Goal: Find specific page/section: Find specific page/section

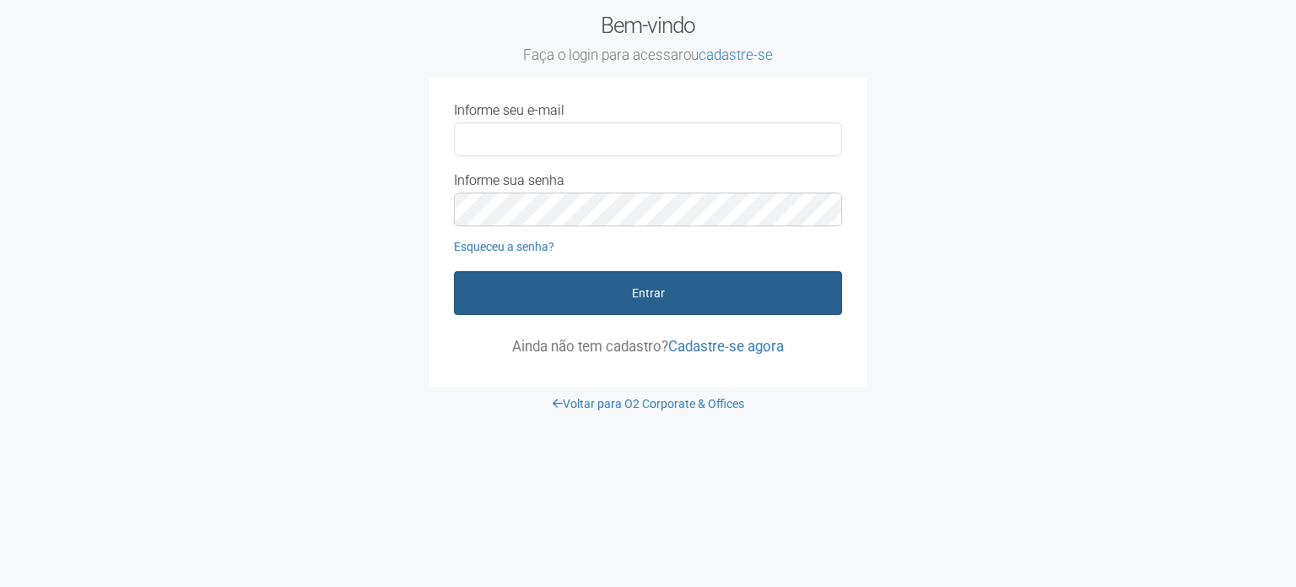
type input "**********"
click at [603, 289] on button "Entrar" at bounding box center [648, 293] width 388 height 44
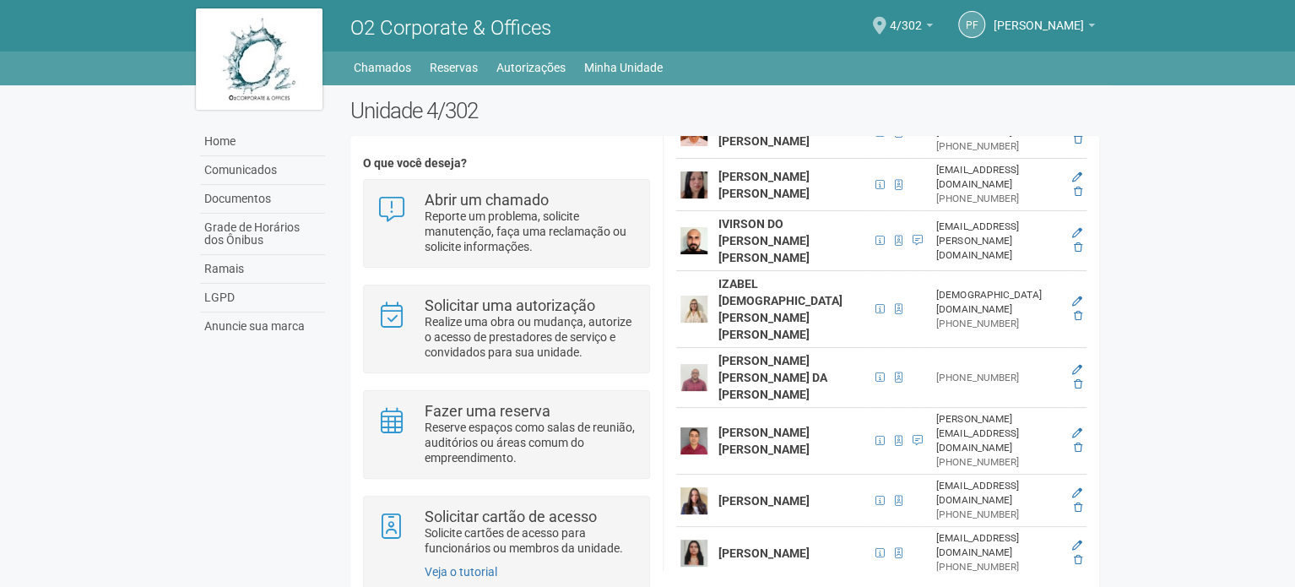
scroll to position [928, 0]
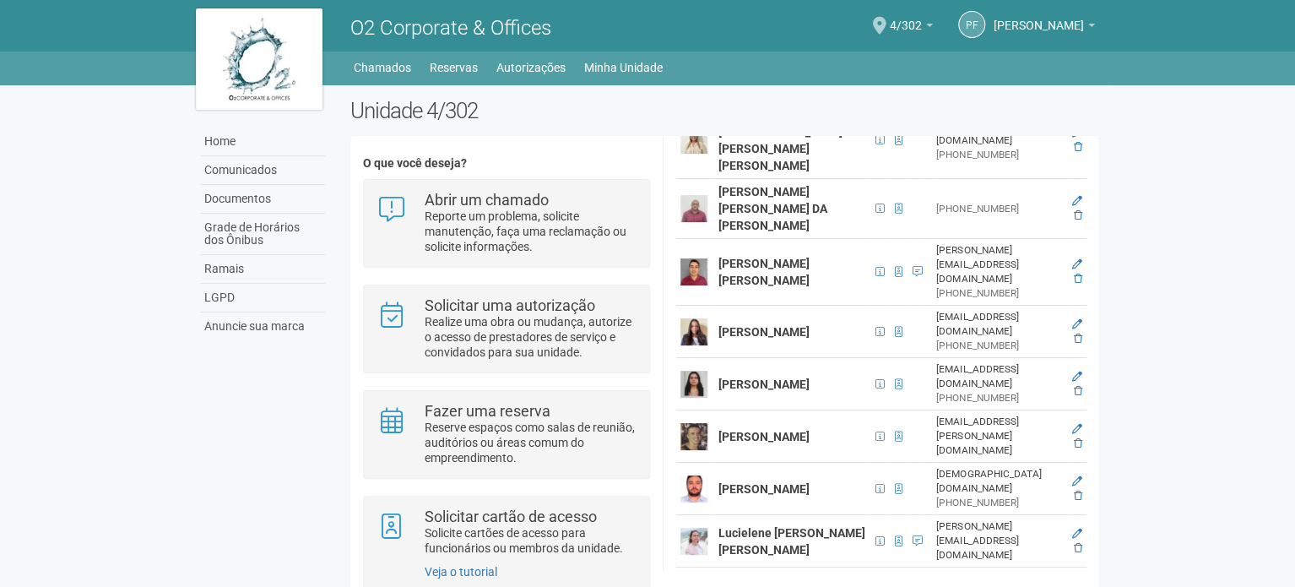
click at [700, 345] on img at bounding box center [693, 331] width 27 height 27
click at [746, 338] on strong "[PERSON_NAME]" at bounding box center [763, 332] width 91 height 14
click at [743, 338] on strong "[PERSON_NAME]" at bounding box center [763, 332] width 91 height 14
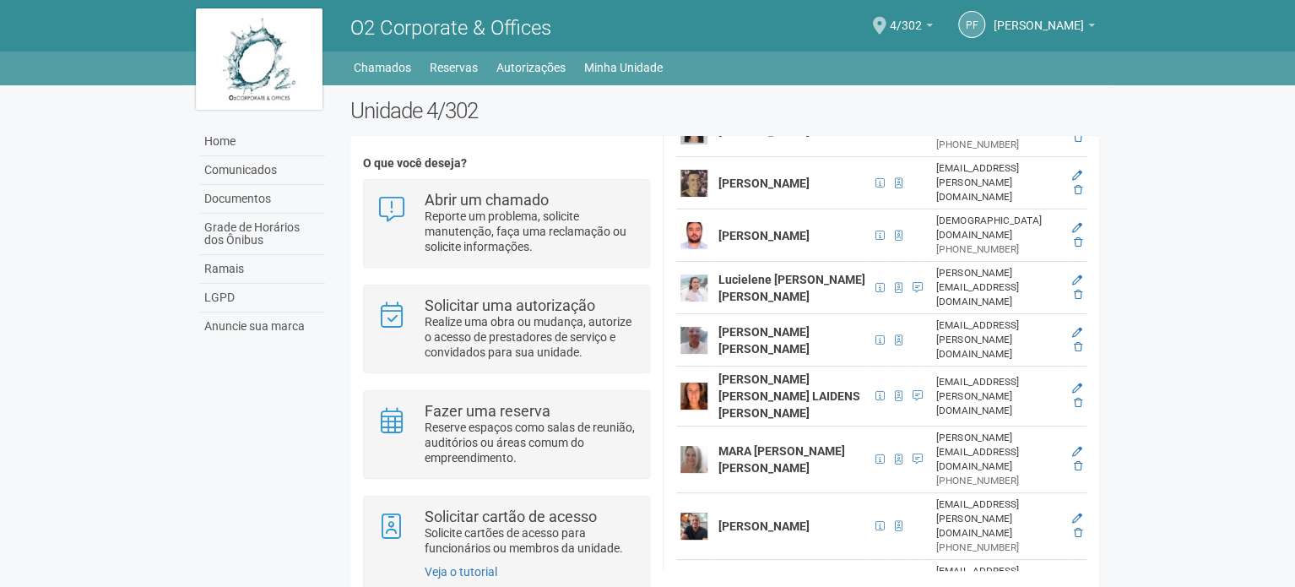
scroll to position [1266, 0]
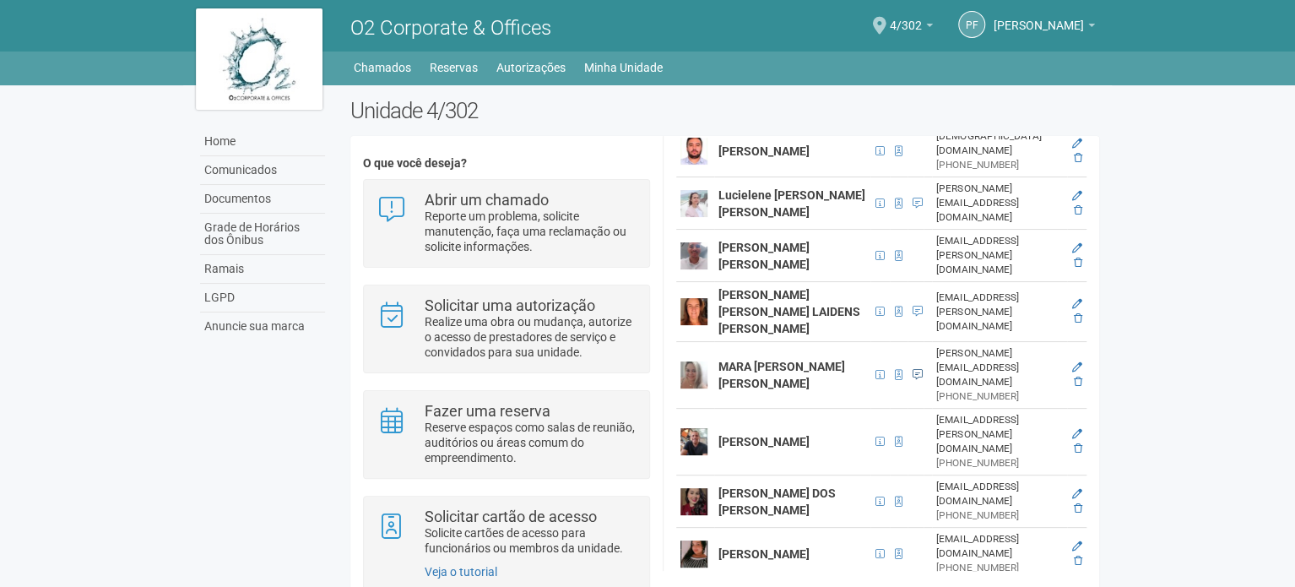
click at [912, 380] on span at bounding box center [917, 375] width 10 height 10
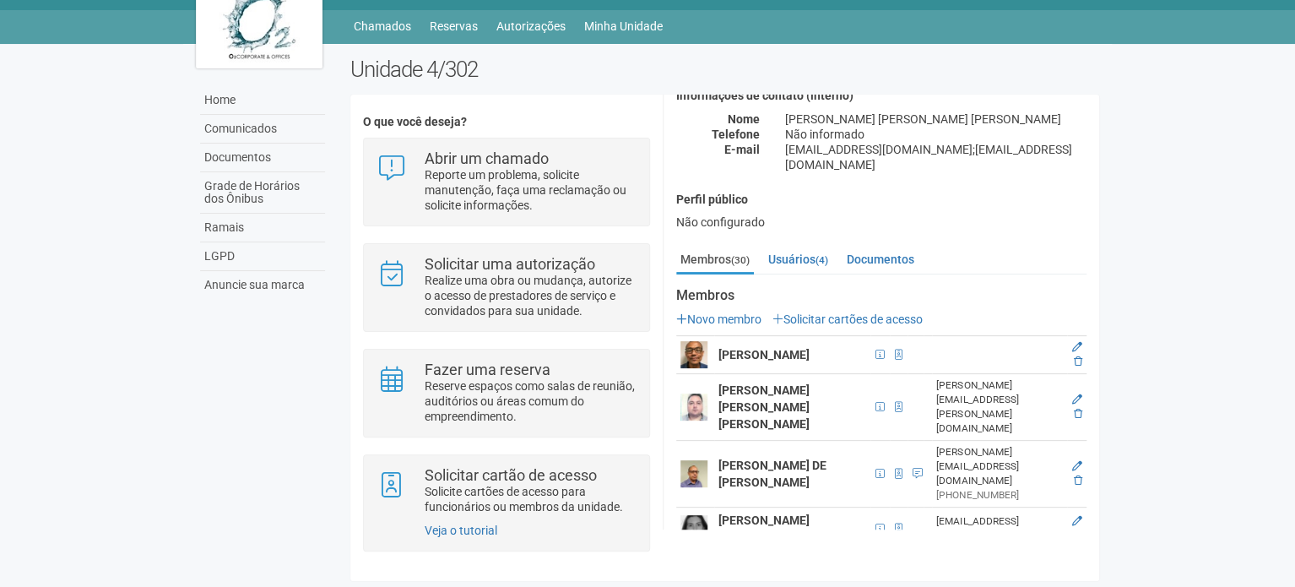
scroll to position [0, 0]
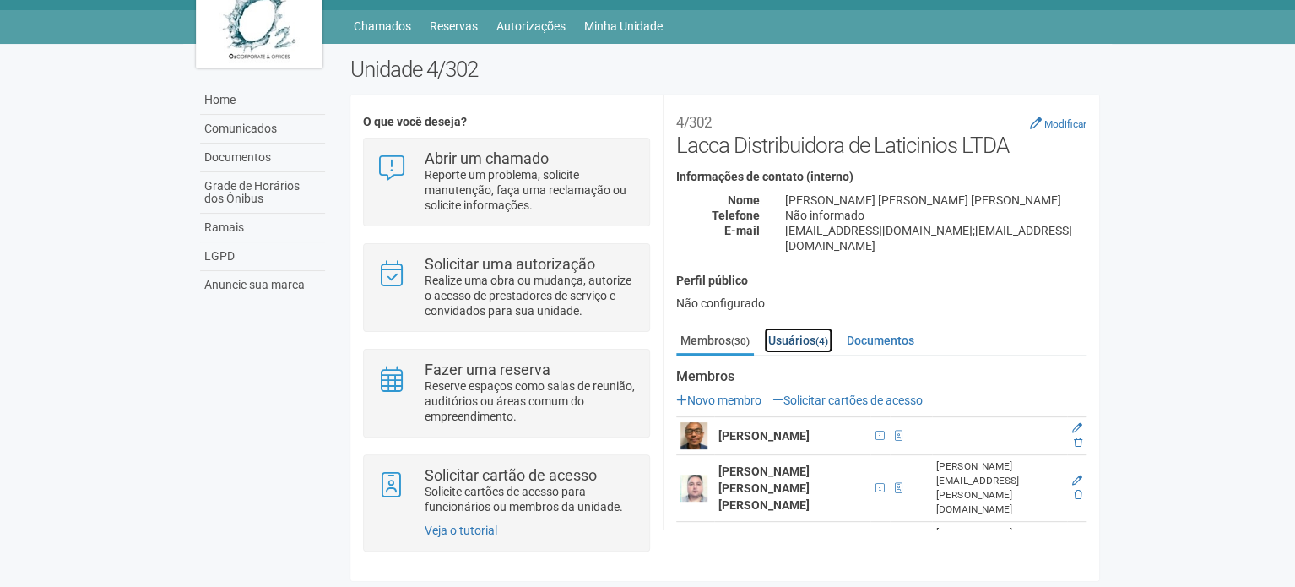
click at [805, 327] on link "Usuários (4)" at bounding box center [798, 339] width 68 height 25
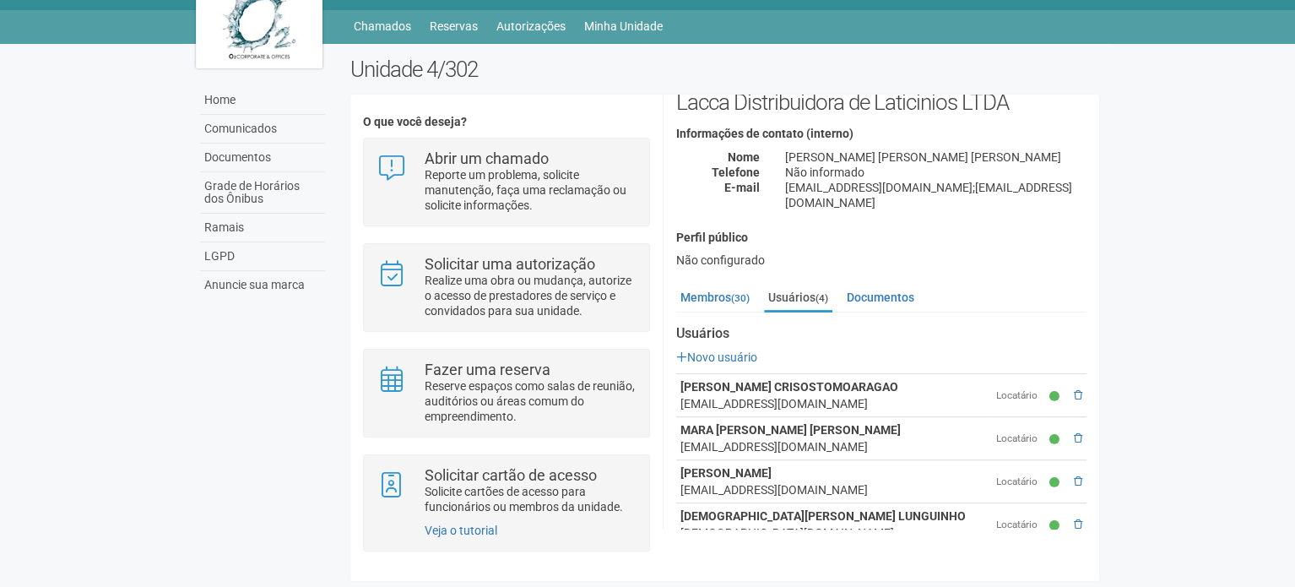
scroll to position [63, 0]
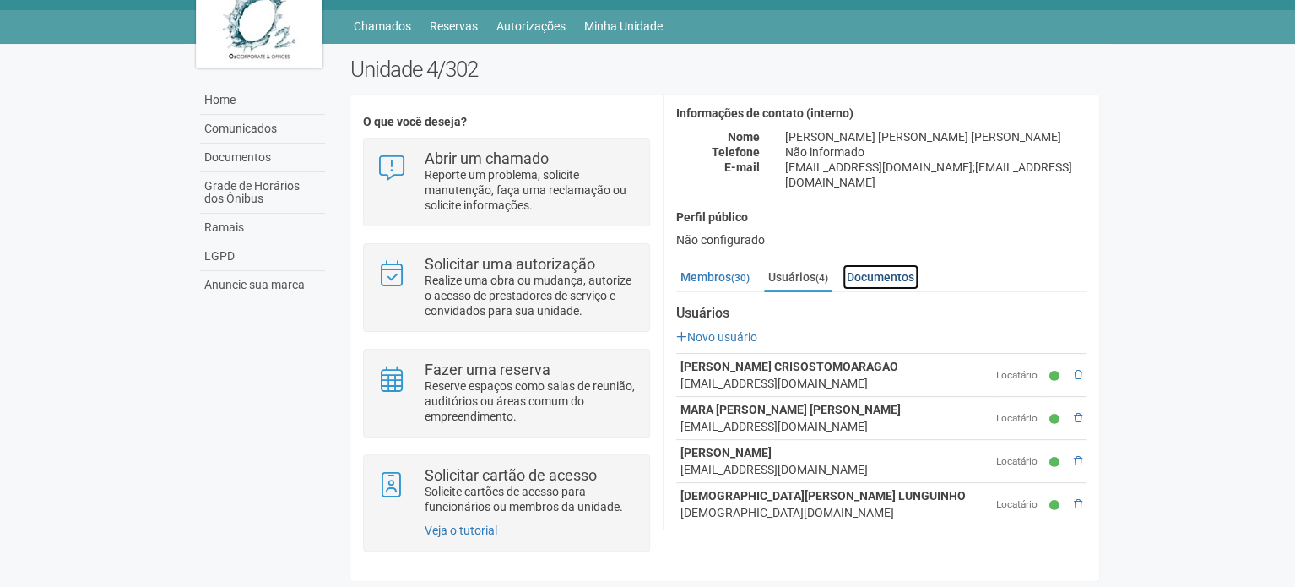
click at [899, 264] on link "Documentos" at bounding box center [880, 276] width 76 height 25
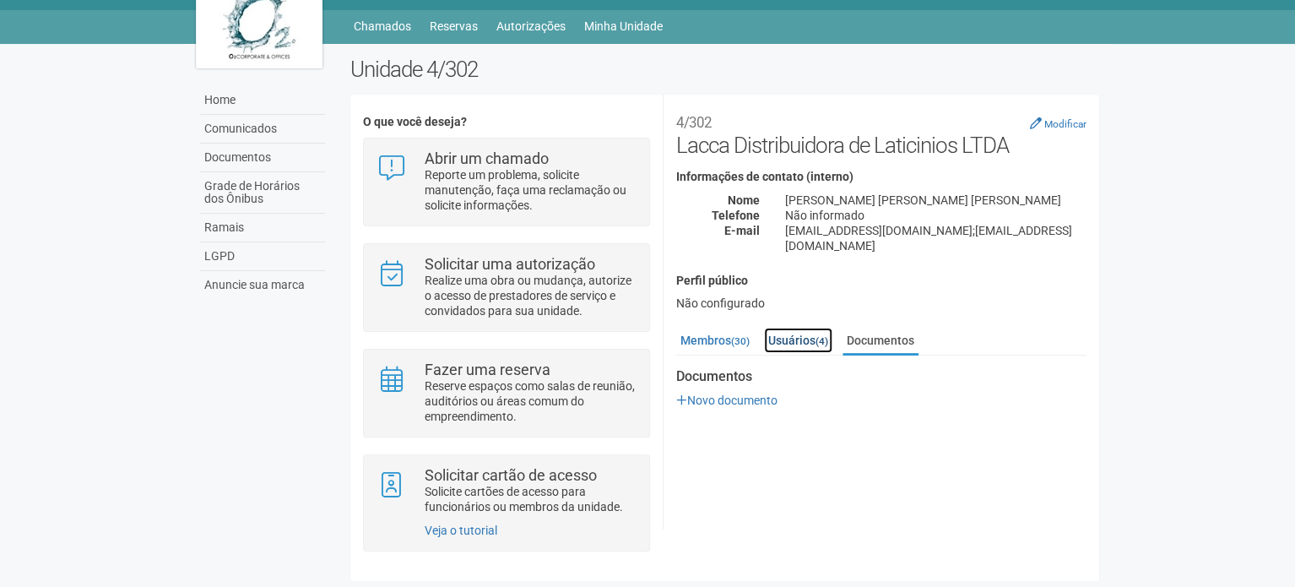
click at [808, 327] on link "Usuários (4)" at bounding box center [798, 339] width 68 height 25
